Goal: Find specific page/section: Find specific page/section

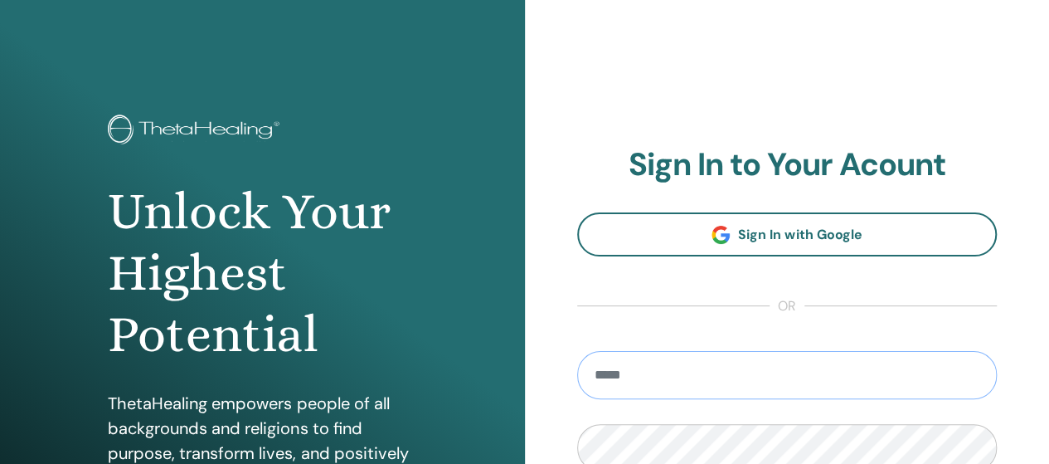
click at [889, 376] on input "email" at bounding box center [787, 375] width 420 height 48
type input "**********"
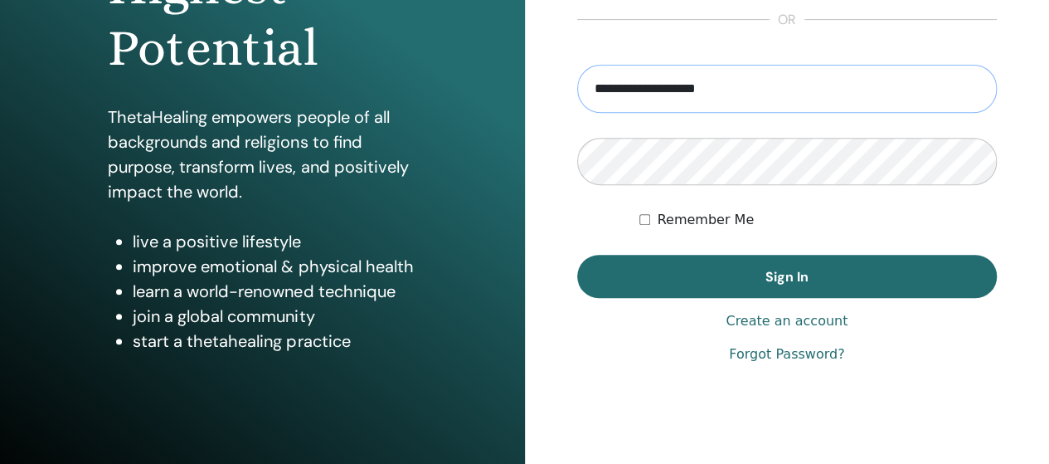
scroll to position [293, 0]
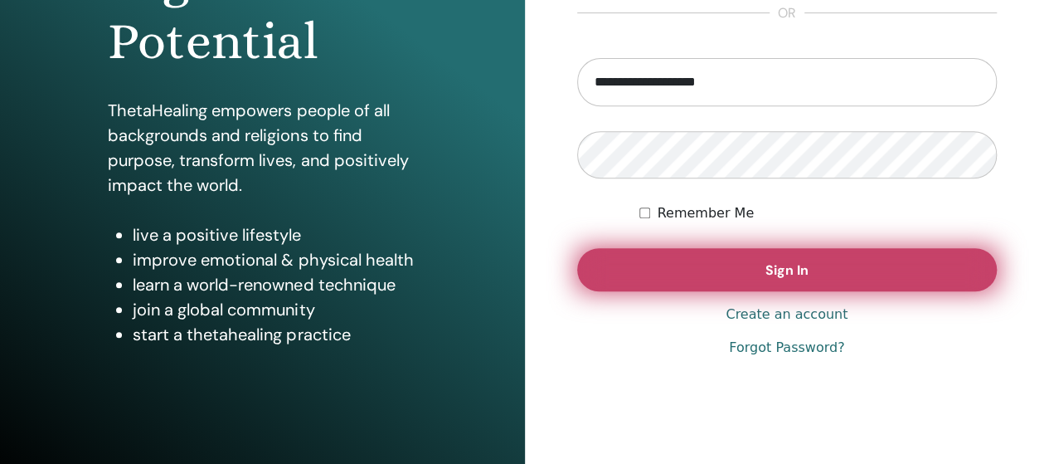
click at [702, 266] on button "Sign In" at bounding box center [787, 269] width 420 height 43
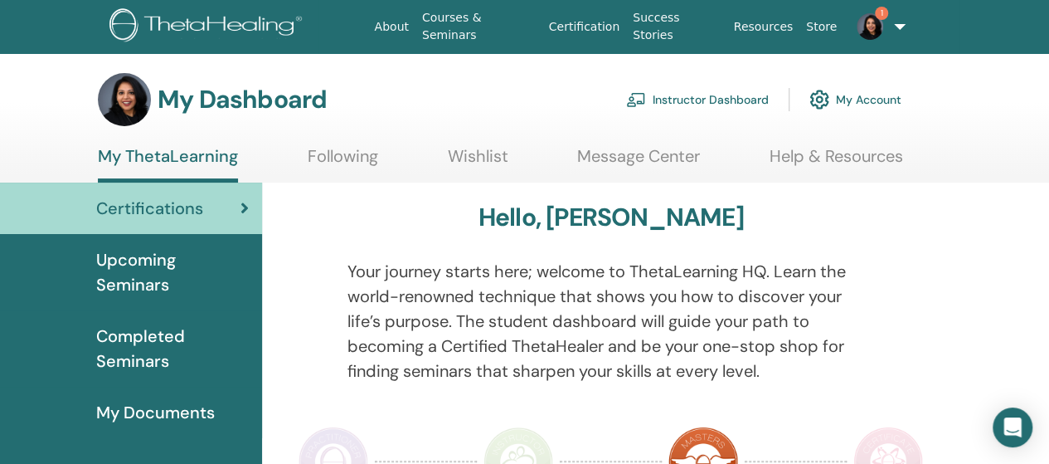
click at [874, 32] on img at bounding box center [870, 26] width 27 height 27
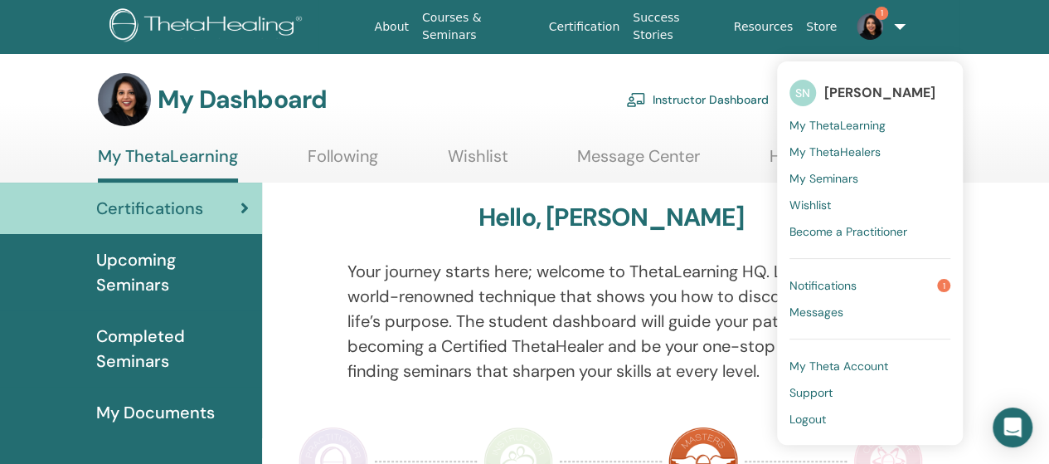
click at [836, 282] on span "Notifications" at bounding box center [822, 285] width 67 height 15
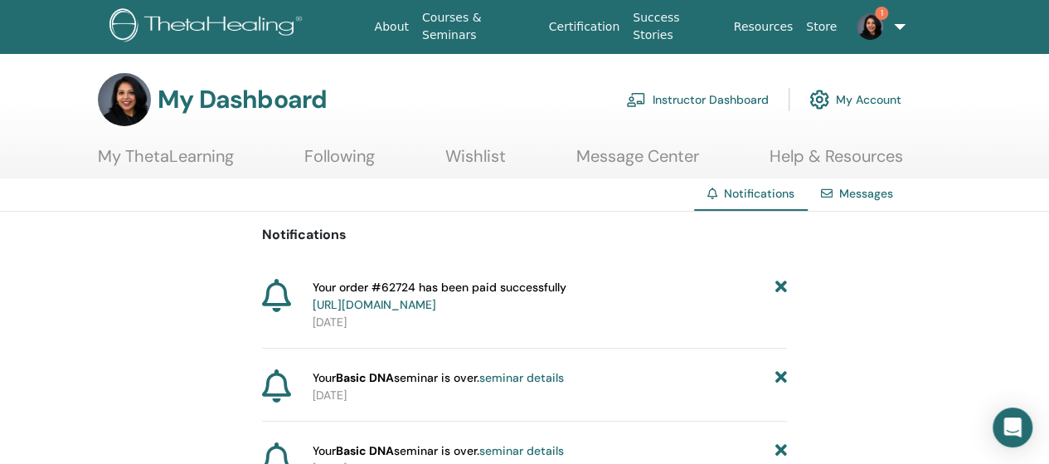
click at [680, 103] on link "Instructor Dashboard" at bounding box center [697, 99] width 143 height 36
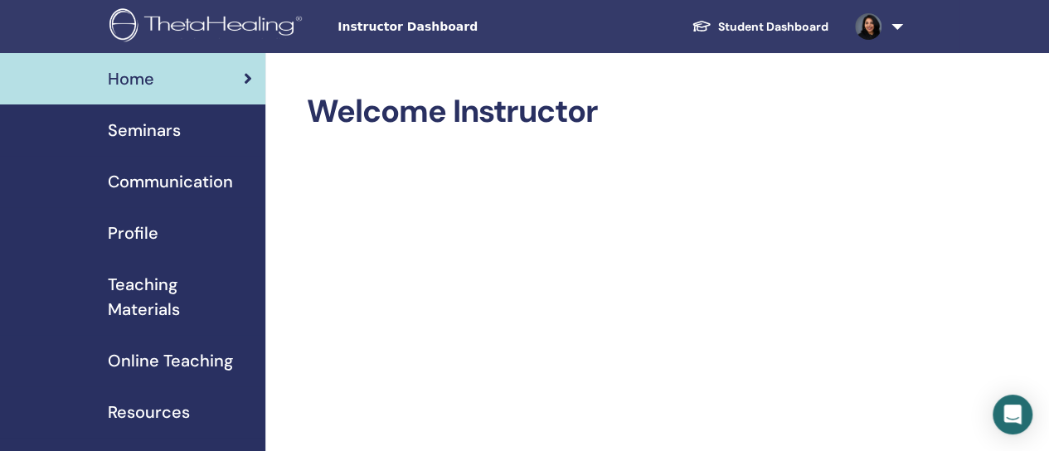
click at [145, 134] on span "Seminars" at bounding box center [144, 130] width 73 height 25
